Goal: Check status: Check status

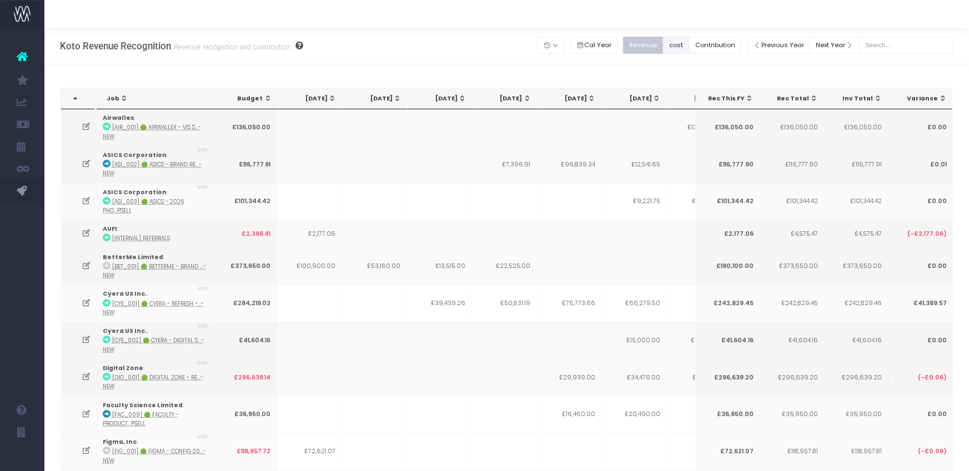
click at [687, 48] on button "cost" at bounding box center [676, 45] width 27 height 17
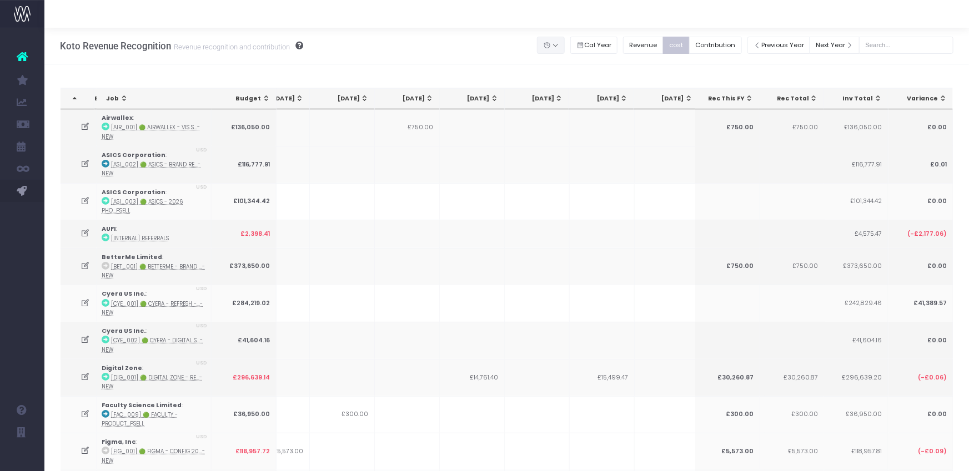
click at [565, 46] on button "button" at bounding box center [551, 45] width 28 height 17
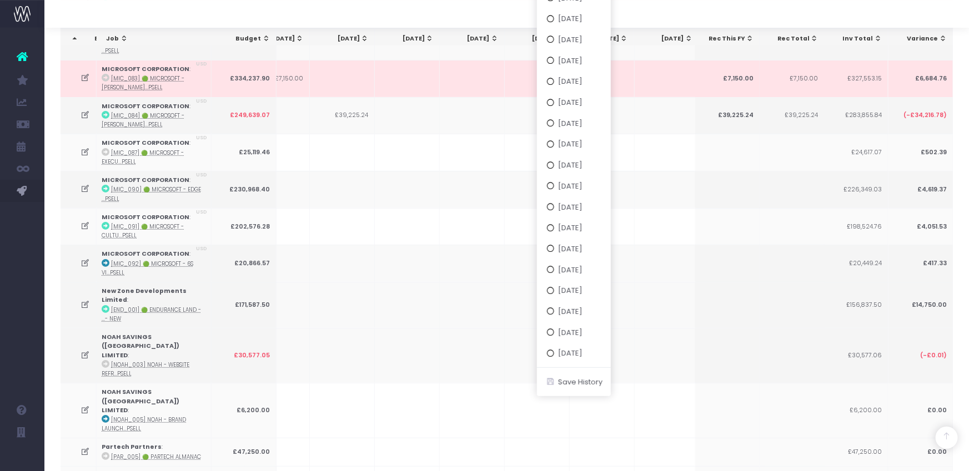
scroll to position [2161, 0]
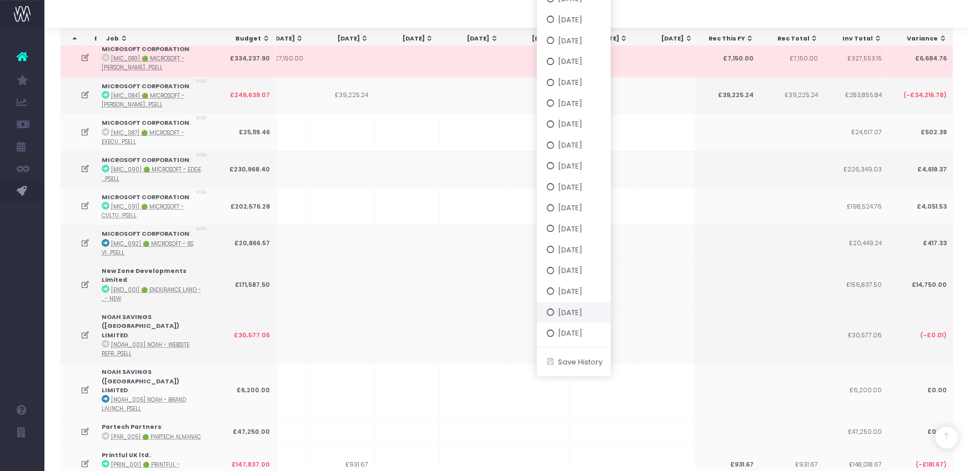
click at [590, 315] on button "[DATE]" at bounding box center [574, 312] width 74 height 21
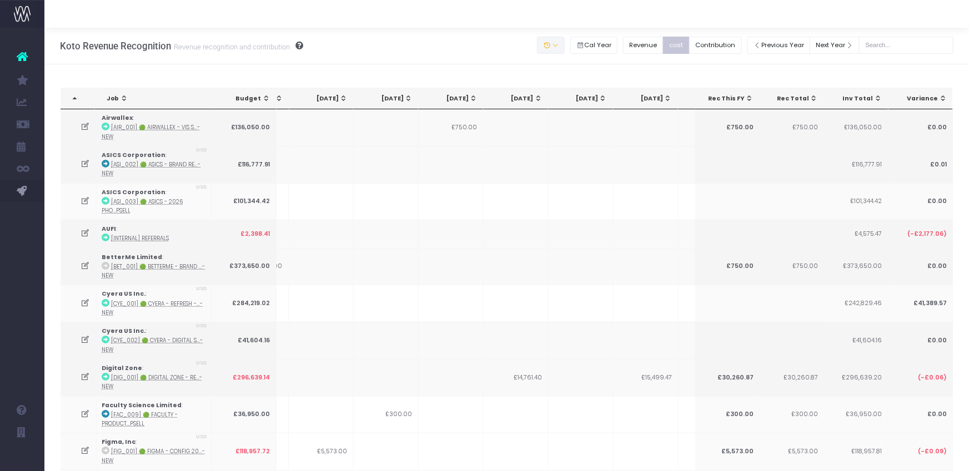
click at [565, 44] on button "button" at bounding box center [551, 45] width 28 height 17
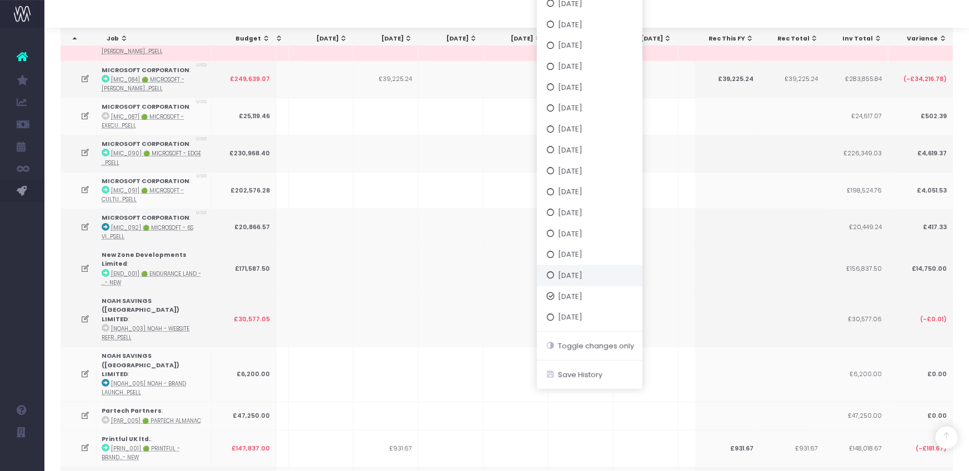
click at [595, 274] on button "[DATE]" at bounding box center [589, 275] width 105 height 21
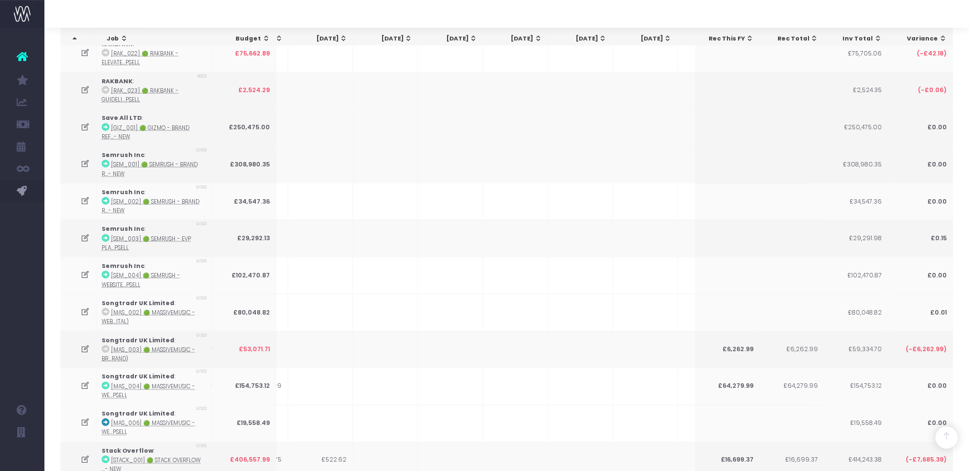
scroll to position [2865, 0]
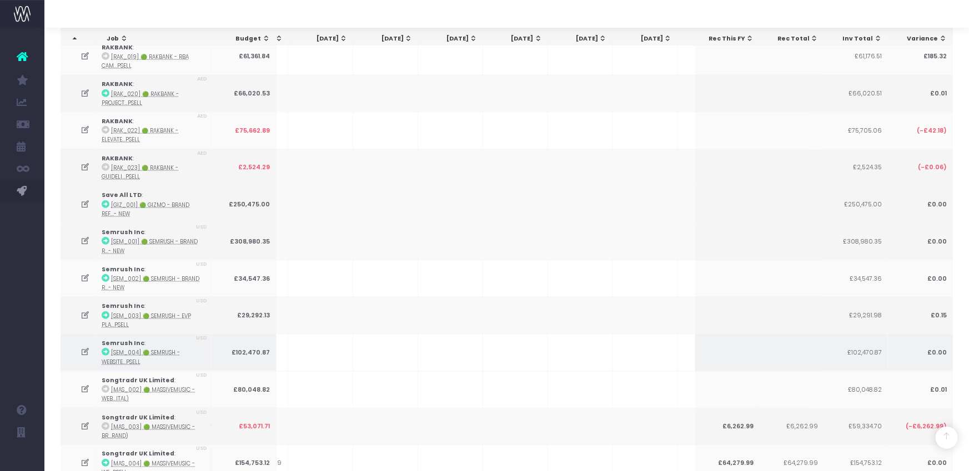
click at [443, 334] on td at bounding box center [450, 352] width 65 height 37
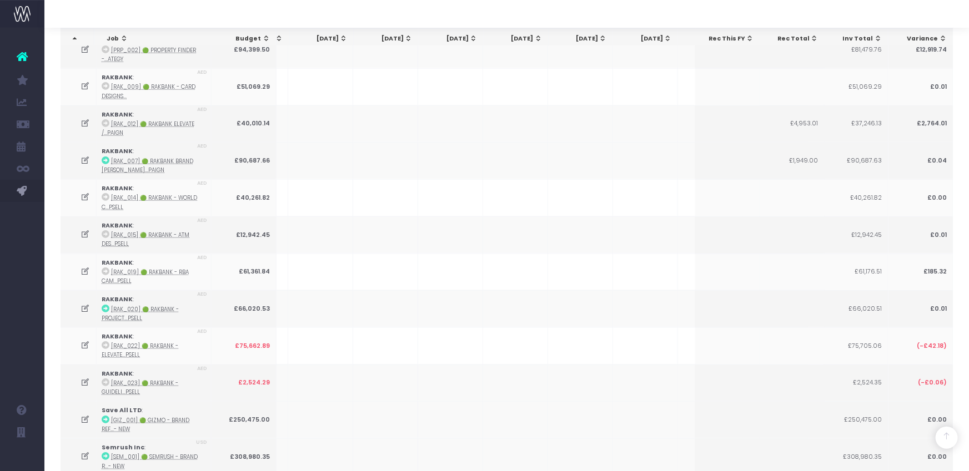
scroll to position [2639, 0]
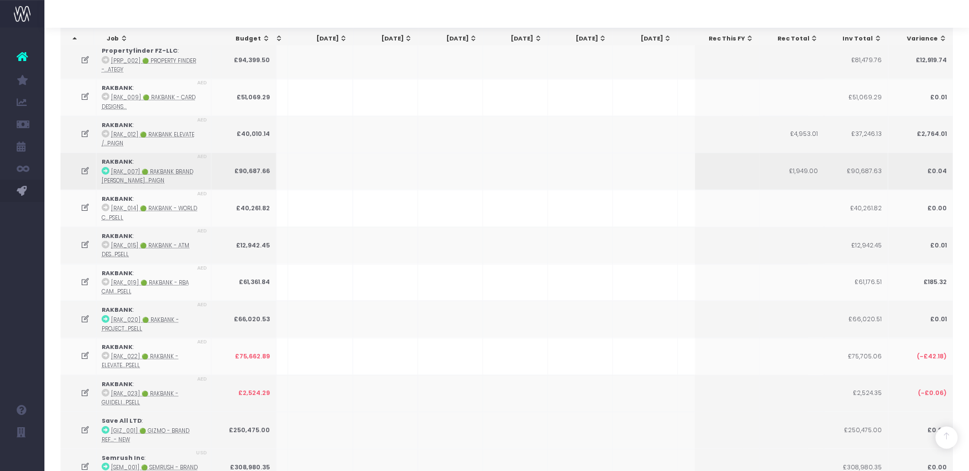
click at [87, 167] on icon at bounding box center [85, 171] width 9 height 9
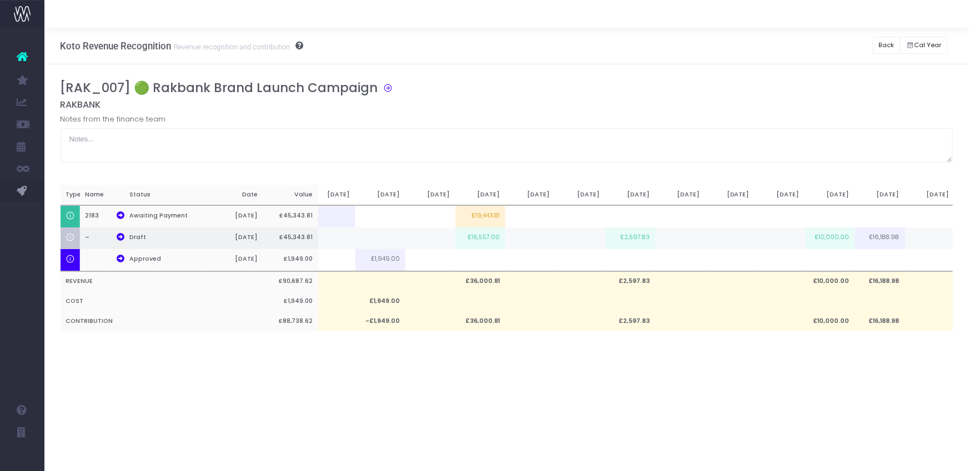
scroll to position [0, 386]
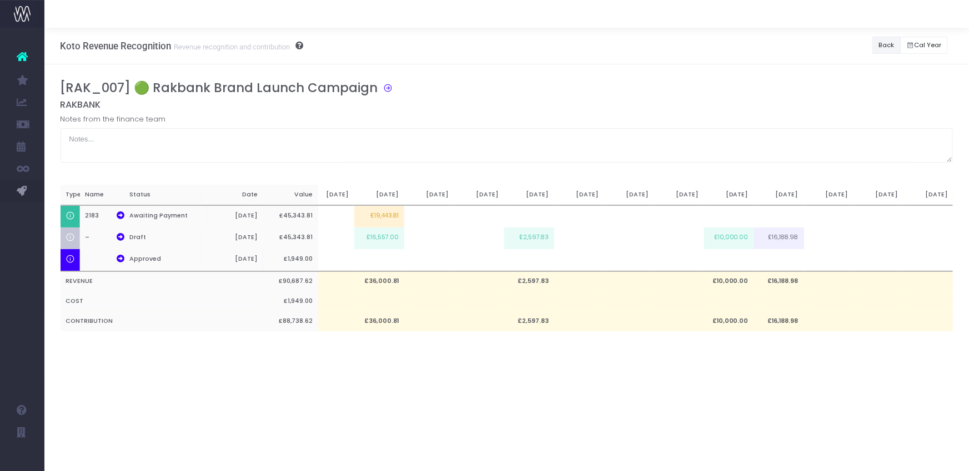
click at [883, 49] on button "Back" at bounding box center [886, 45] width 28 height 17
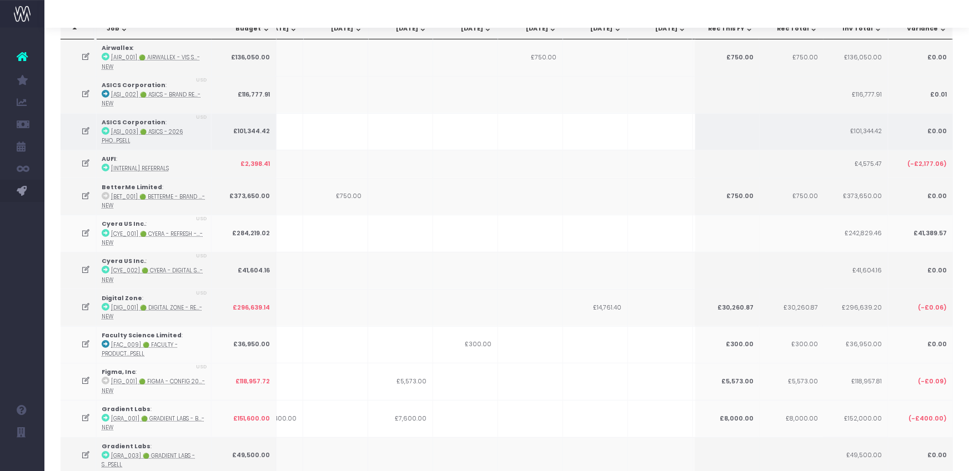
scroll to position [6, 0]
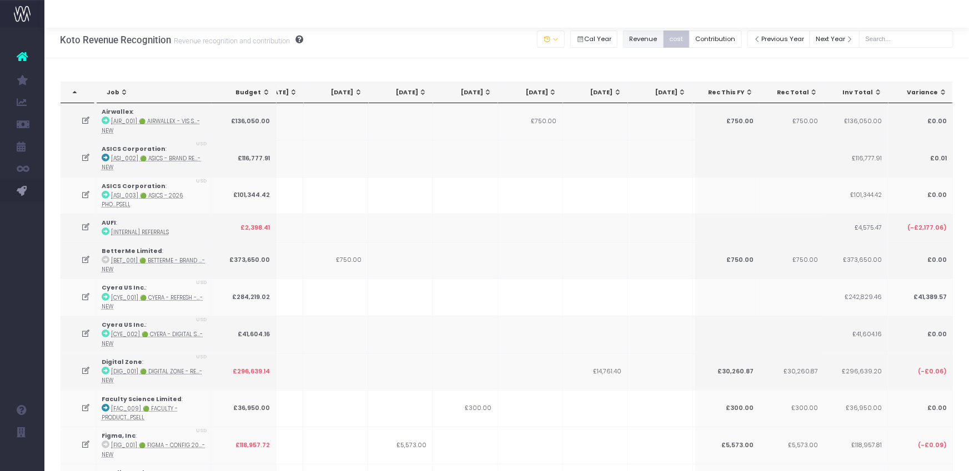
click at [652, 39] on button "Revenue" at bounding box center [643, 39] width 41 height 17
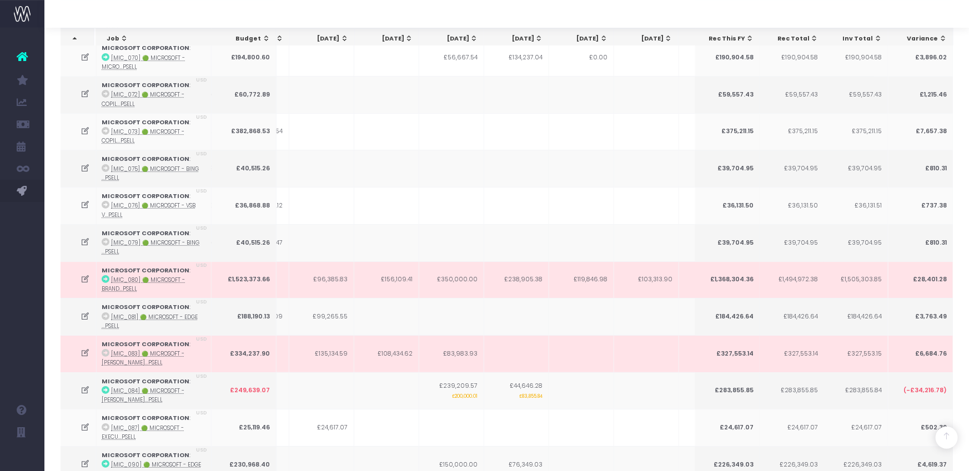
scroll to position [1880, 0]
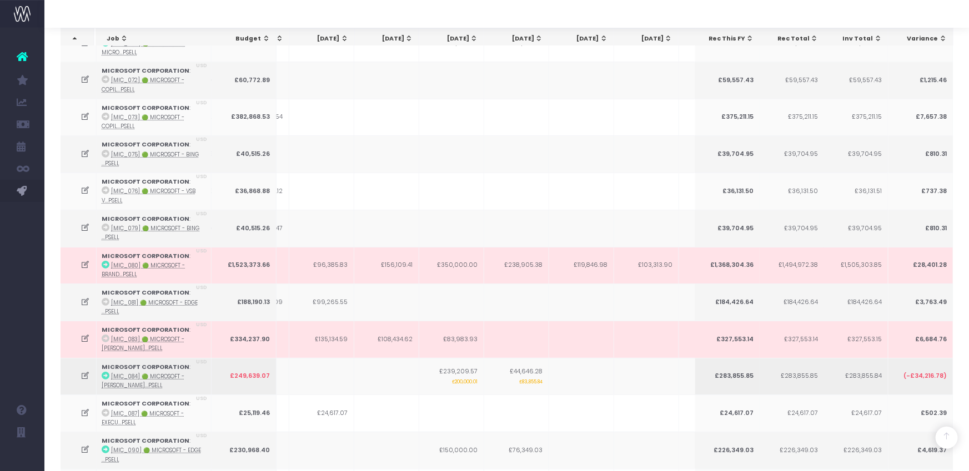
click at [87, 371] on icon at bounding box center [85, 375] width 9 height 9
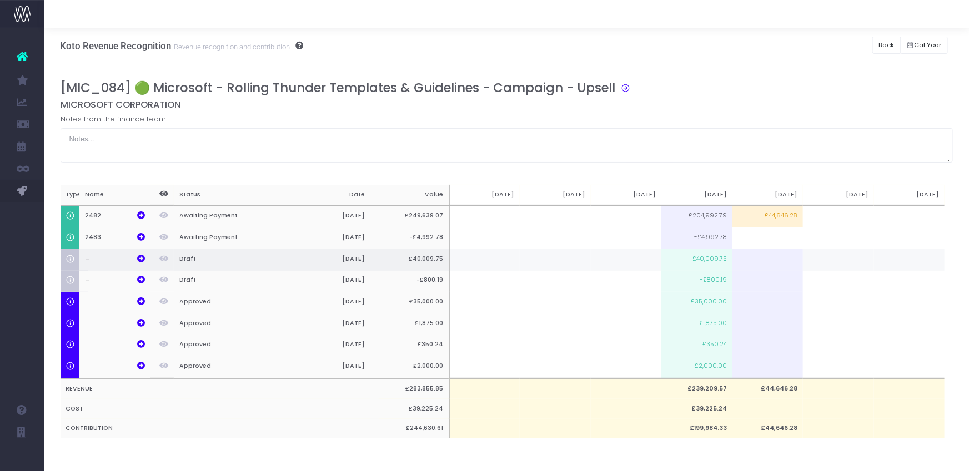
scroll to position [0, 0]
click at [718, 258] on td "£40,009.75" at bounding box center [696, 260] width 70 height 22
type input "£40,009.75"
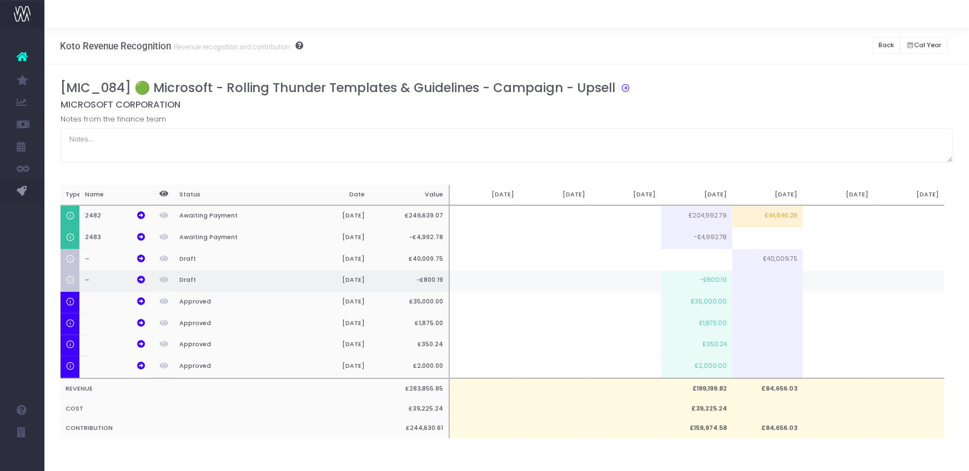
click at [713, 274] on td "-£800.19" at bounding box center [696, 282] width 70 height 22
type input "-£800.19"
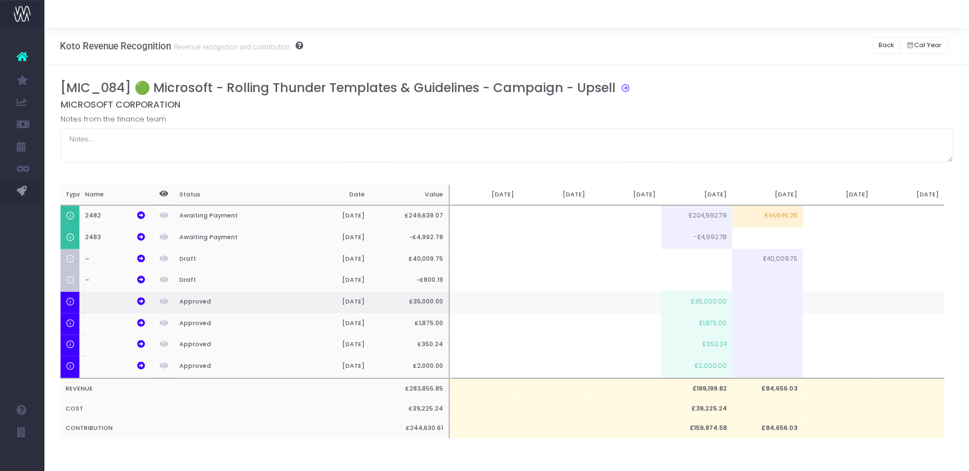
click at [698, 300] on td "£35,000.00" at bounding box center [696, 303] width 70 height 22
type input "£35,000.00"
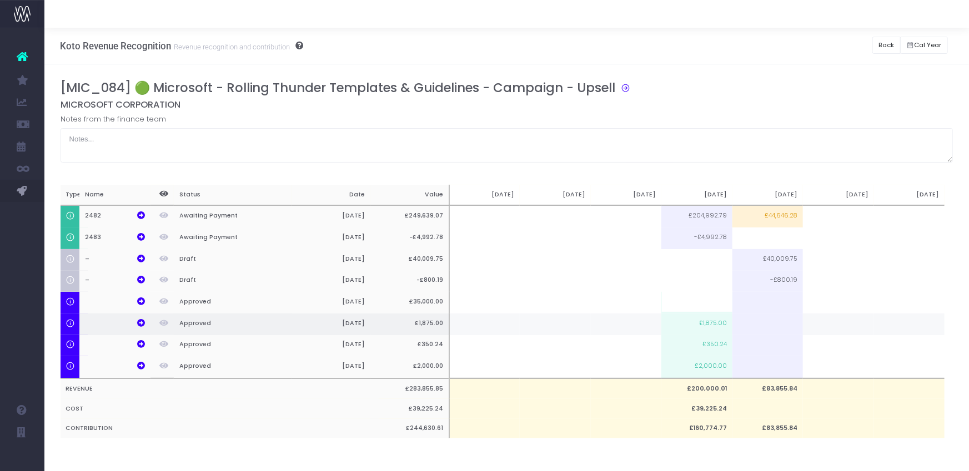
click at [696, 325] on td "£1,875.00" at bounding box center [696, 325] width 70 height 22
type input "£1,875.00"
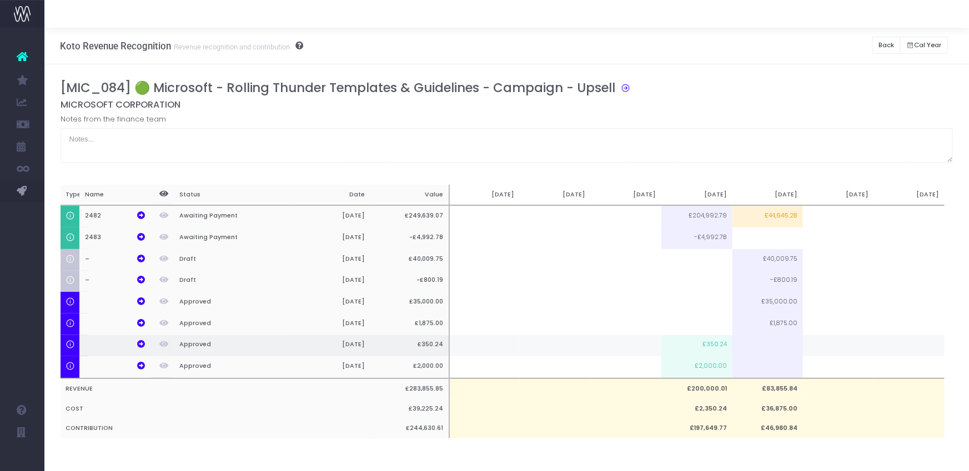
click at [694, 341] on td "£350.24" at bounding box center [696, 346] width 70 height 22
type input "£350.24"
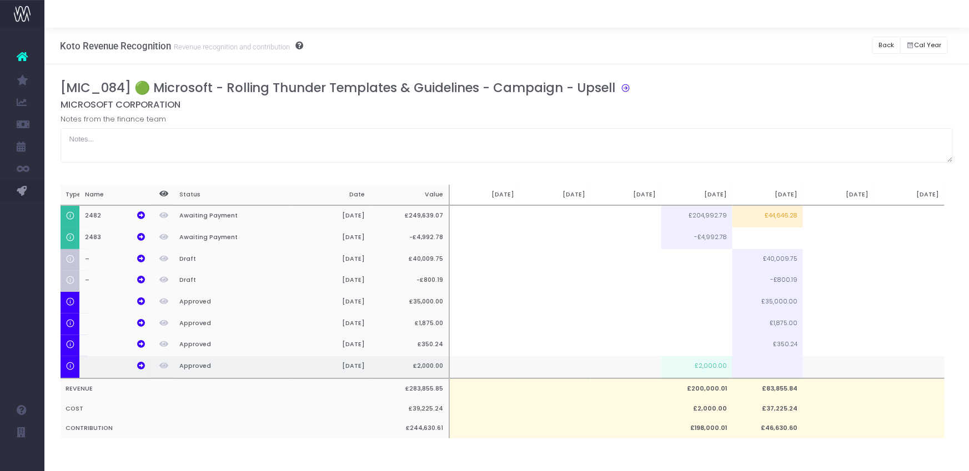
click at [693, 364] on td "£2,000.00" at bounding box center [696, 367] width 70 height 22
type input "£2,000.00"
click at [676, 444] on div "[MIC_084] 🟢 Microsoft - Rolling Thunder Templates & Guidelines - Campaign - Ups…" at bounding box center [507, 270] width 893 height 381
click at [880, 42] on button "Back" at bounding box center [886, 45] width 28 height 17
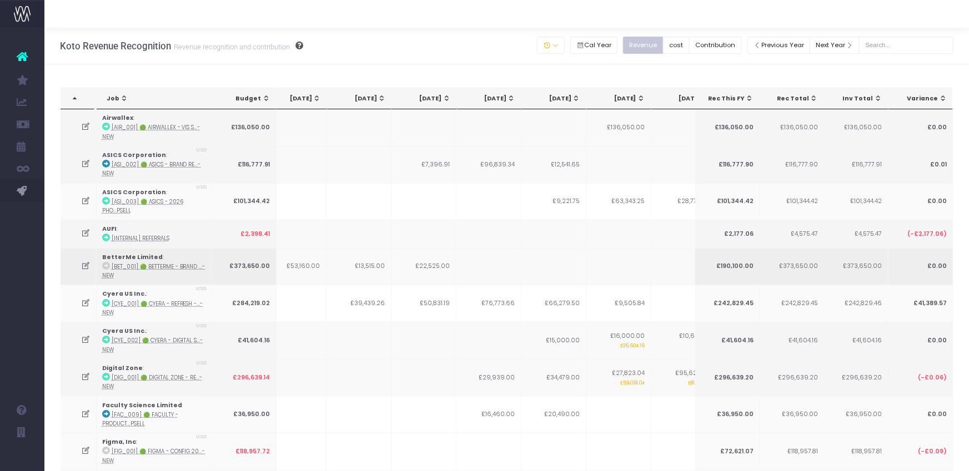
scroll to position [0, 132]
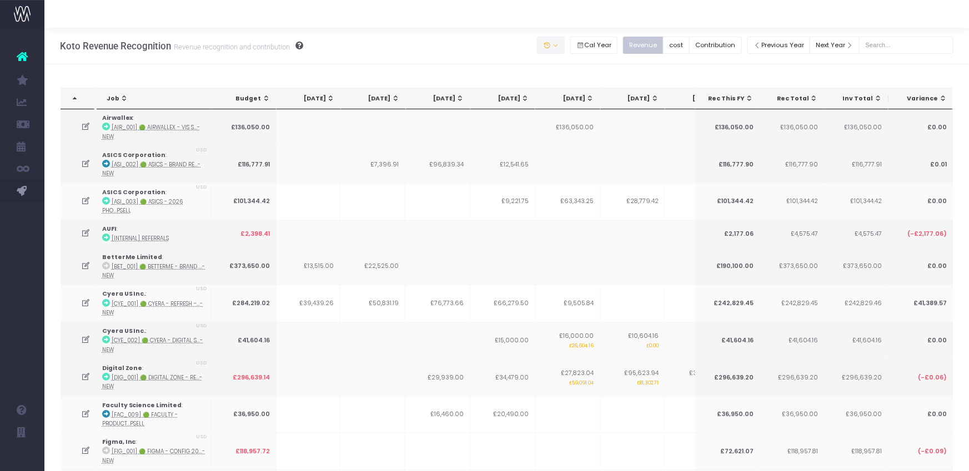
click at [565, 47] on button "button" at bounding box center [551, 45] width 28 height 17
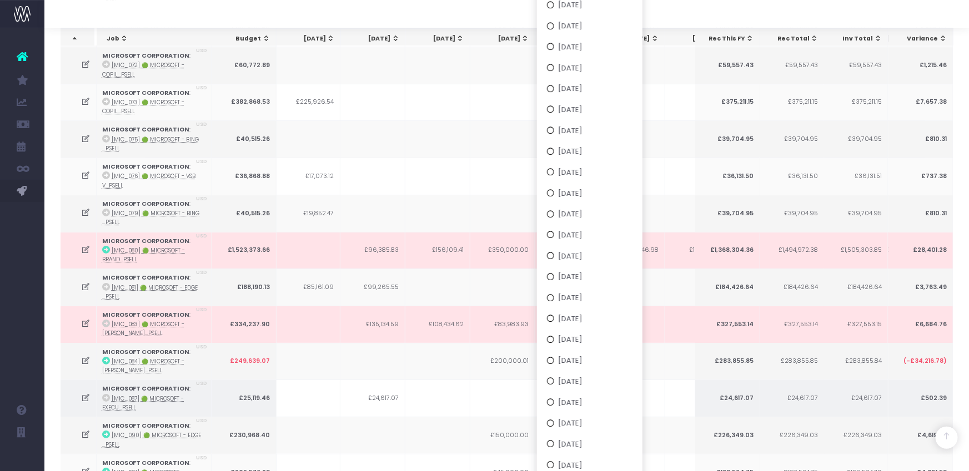
click at [485, 380] on td at bounding box center [502, 398] width 65 height 37
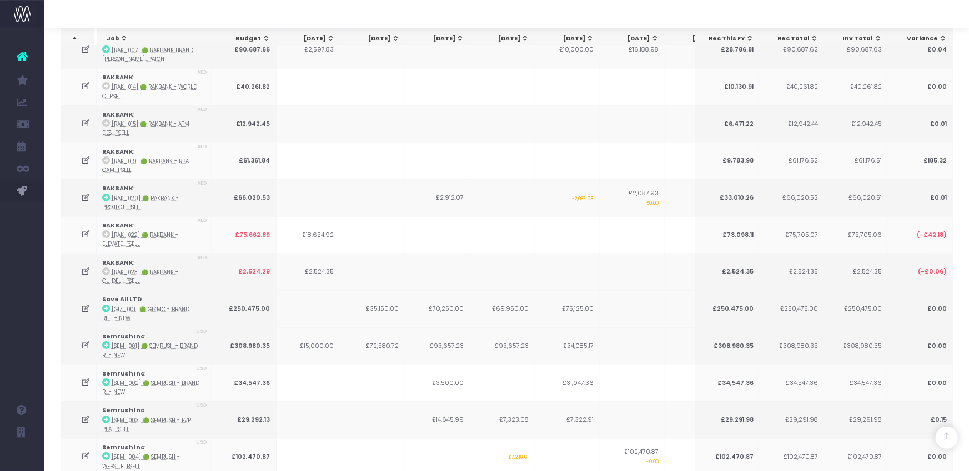
scroll to position [2759, 0]
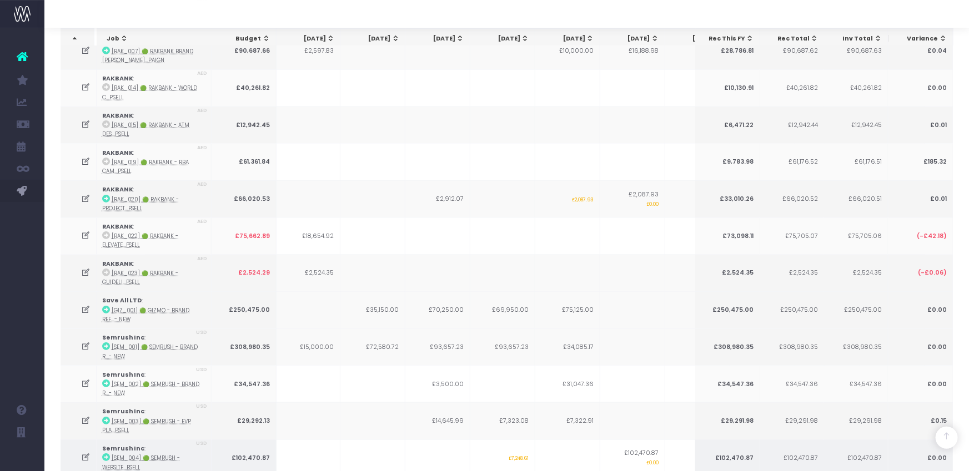
click at [83, 453] on icon at bounding box center [85, 457] width 9 height 9
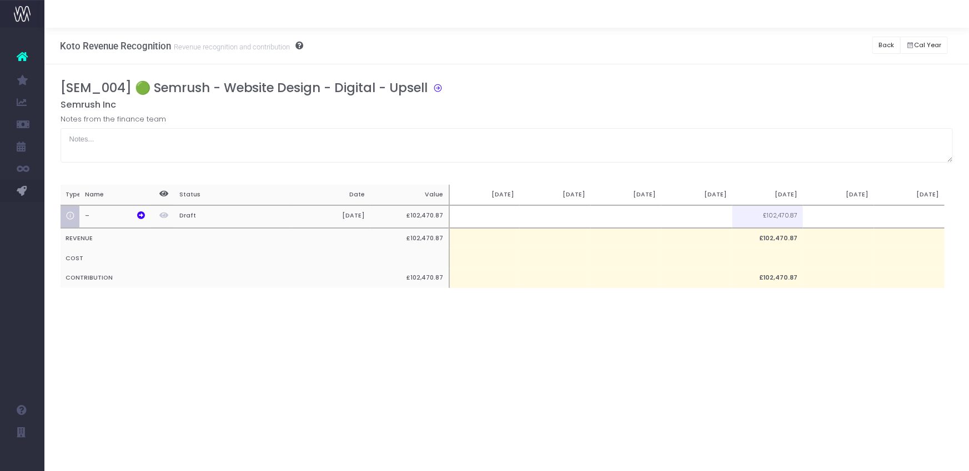
scroll to position [0, 0]
click at [644, 221] on td at bounding box center [626, 216] width 70 height 23
type input "7248.61"
click at [880, 45] on button "Back" at bounding box center [886, 45] width 28 height 17
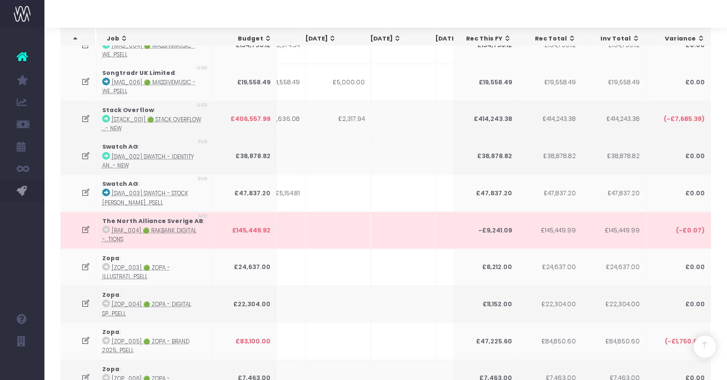
scroll to position [0, 296]
